Goal: Transaction & Acquisition: Subscribe to service/newsletter

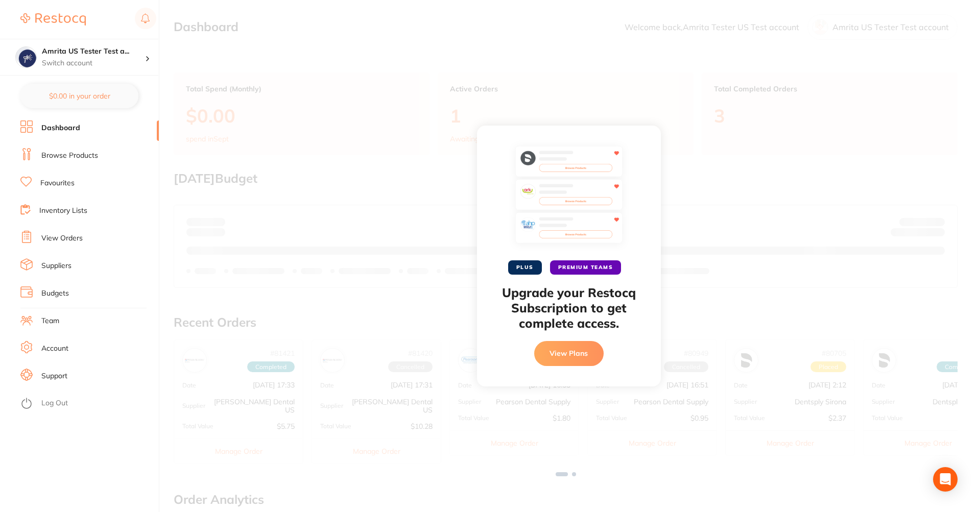
click at [600, 76] on div "PLUS PREMIUM TEAMS Upgrade your Restocq Subscription to get complete access. Vi…" at bounding box center [568, 256] width 819 height 512
click at [549, 397] on div "PLUS PREMIUM TEAMS Upgrade your Restocq Subscription to get complete access. Vi…" at bounding box center [568, 256] width 819 height 512
click at [565, 361] on button "View Plans" at bounding box center [568, 353] width 69 height 25
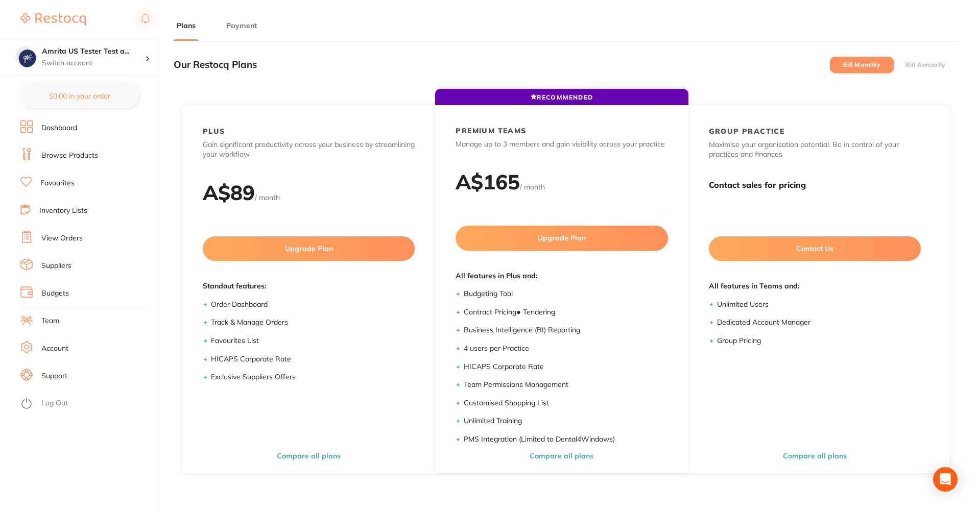
click at [103, 156] on li "Browse Products" at bounding box center [89, 155] width 138 height 15
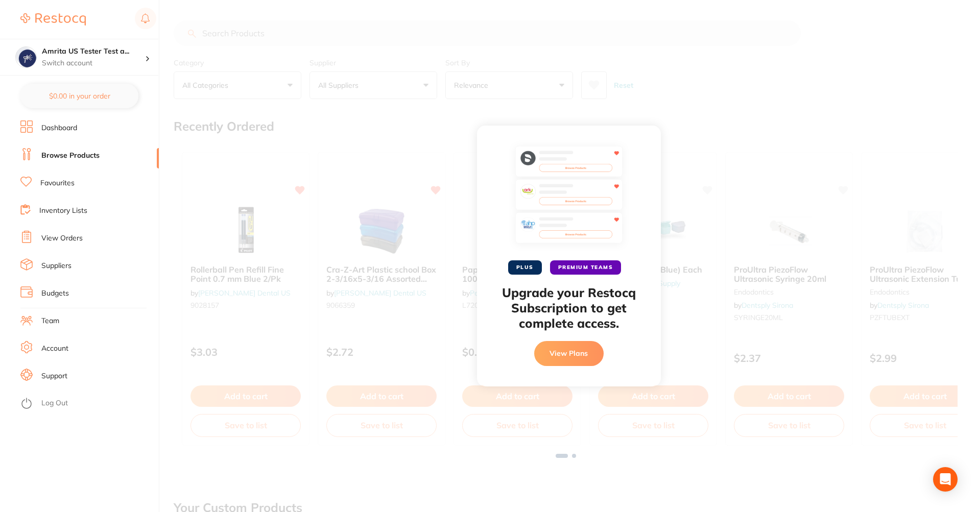
click at [557, 223] on img at bounding box center [568, 197] width 107 height 102
click at [425, 70] on div "PLUS PREMIUM TEAMS Upgrade your Restocq Subscription to get complete access. Vi…" at bounding box center [568, 256] width 819 height 512
